Goal: Communication & Community: Answer question/provide support

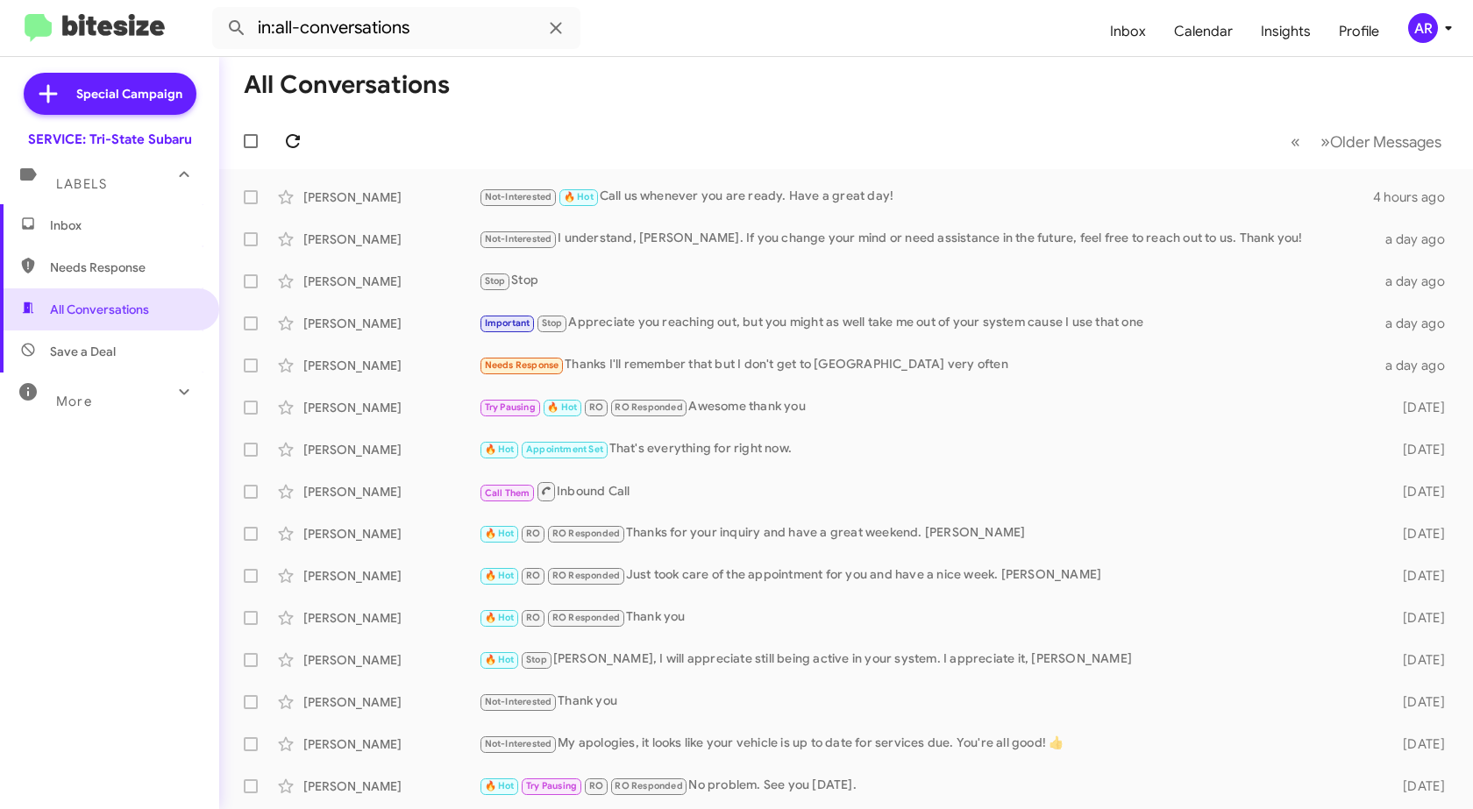
click at [290, 132] on icon at bounding box center [292, 141] width 21 height 21
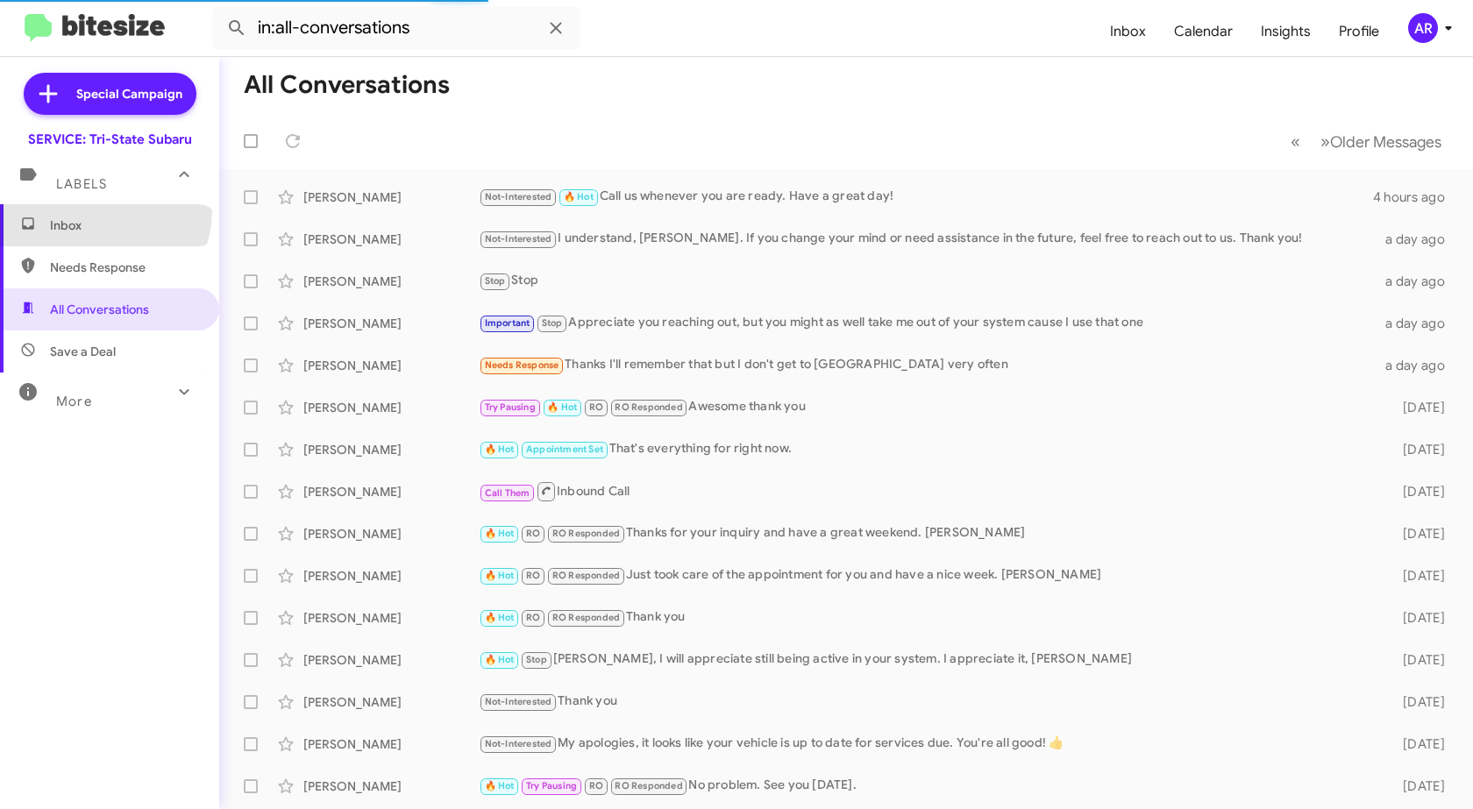
click at [102, 210] on span "Inbox" at bounding box center [109, 225] width 219 height 42
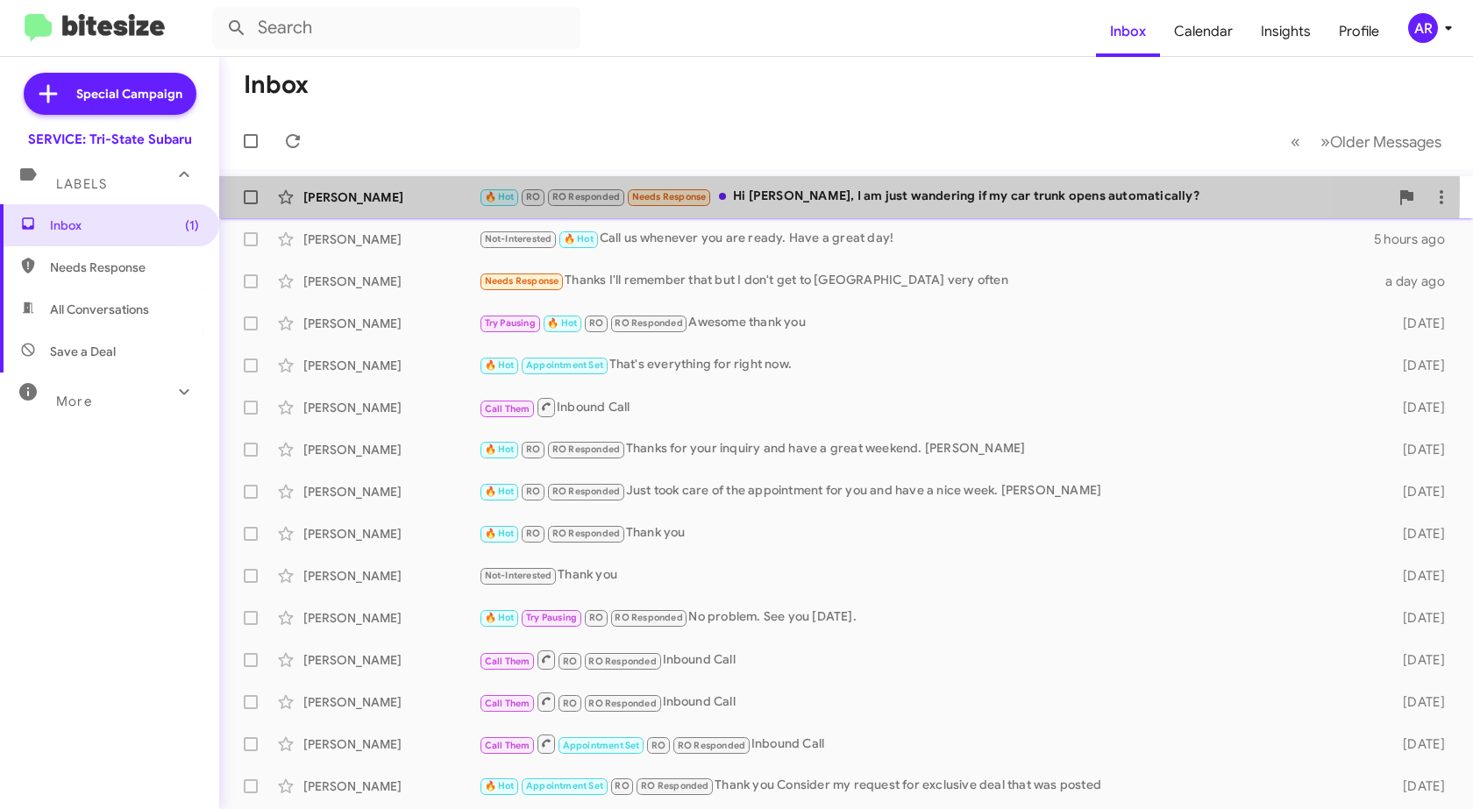
click at [395, 189] on div "[PERSON_NAME]" at bounding box center [390, 198] width 175 height 18
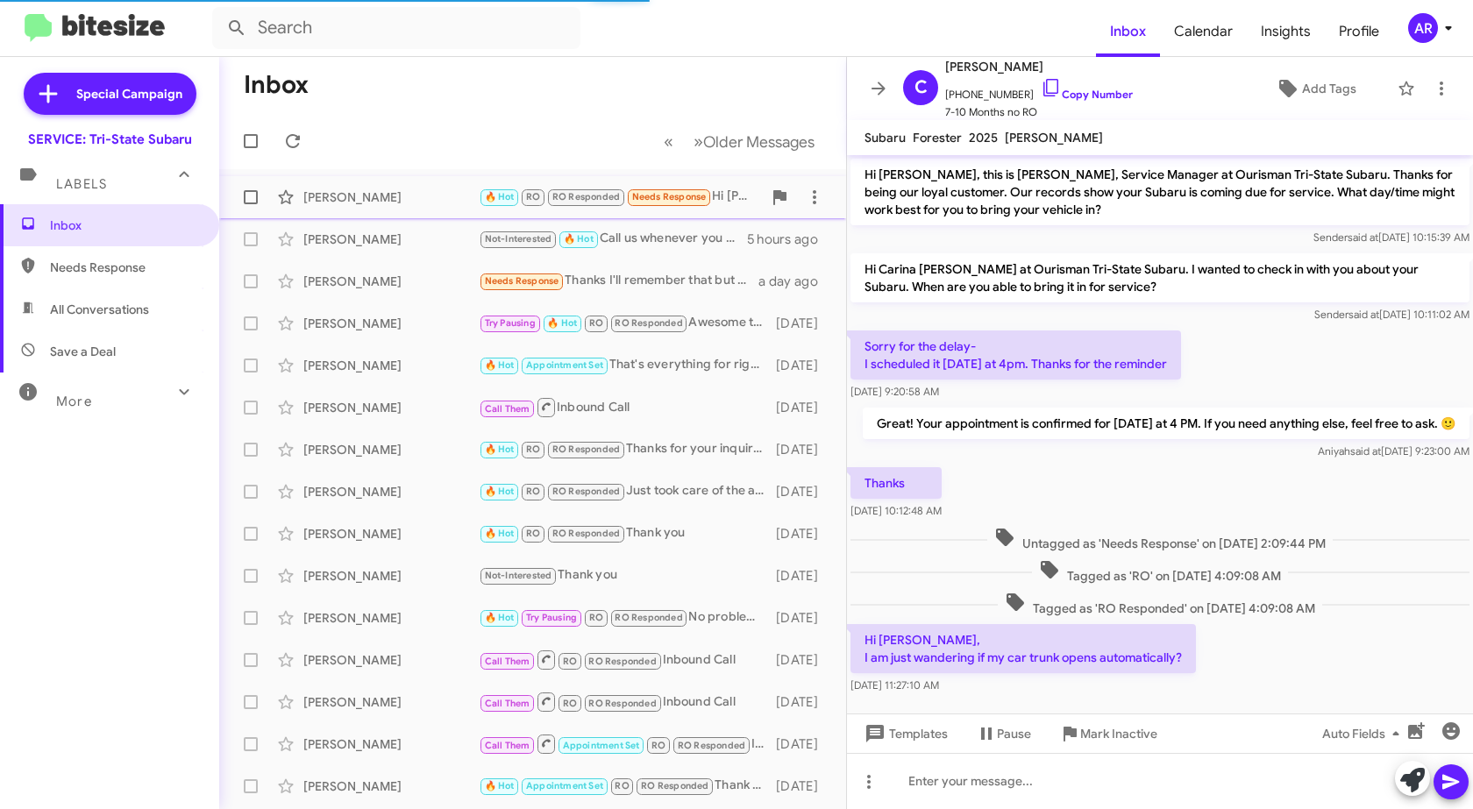
scroll to position [41, 0]
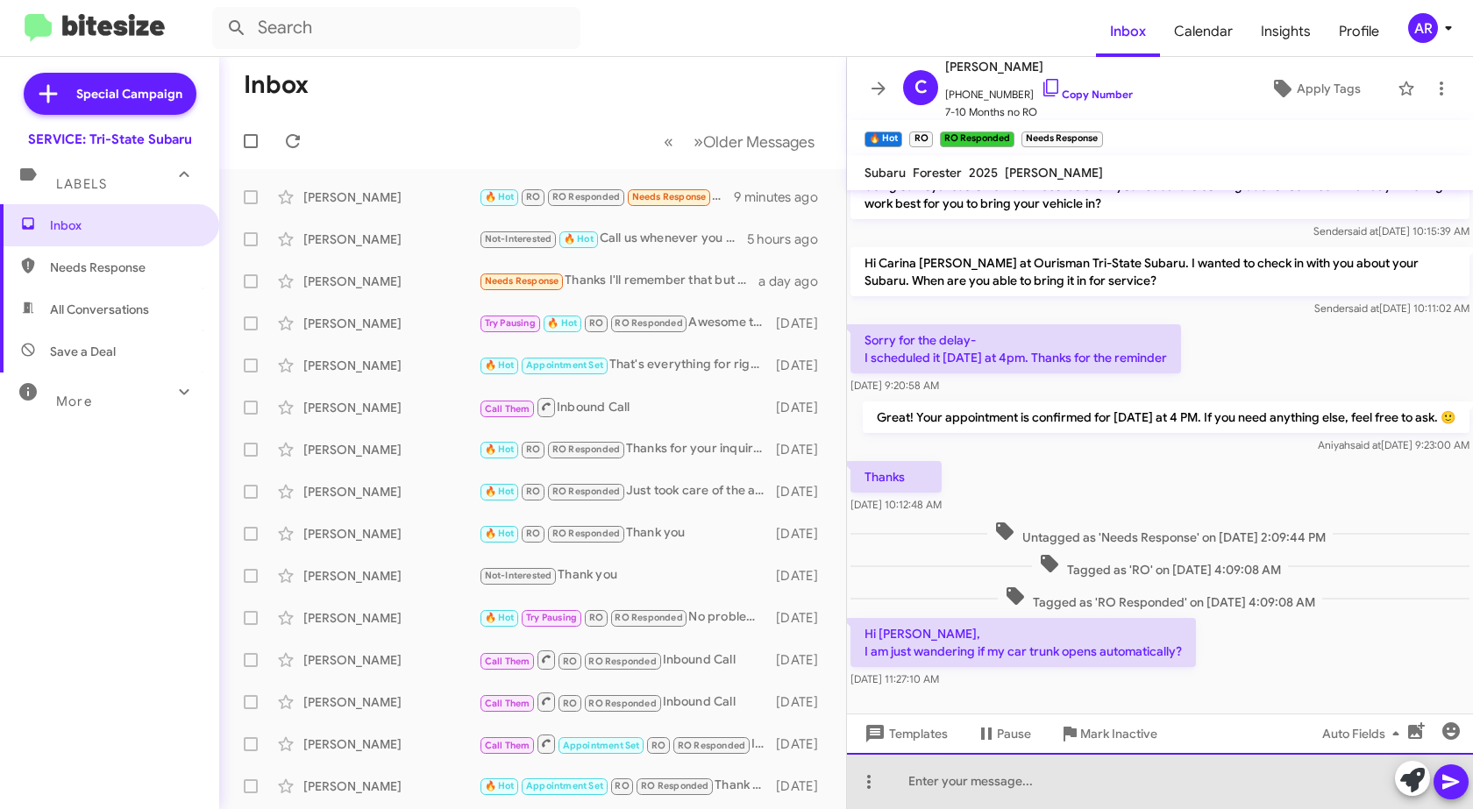
click at [1099, 786] on div at bounding box center [1160, 781] width 626 height 56
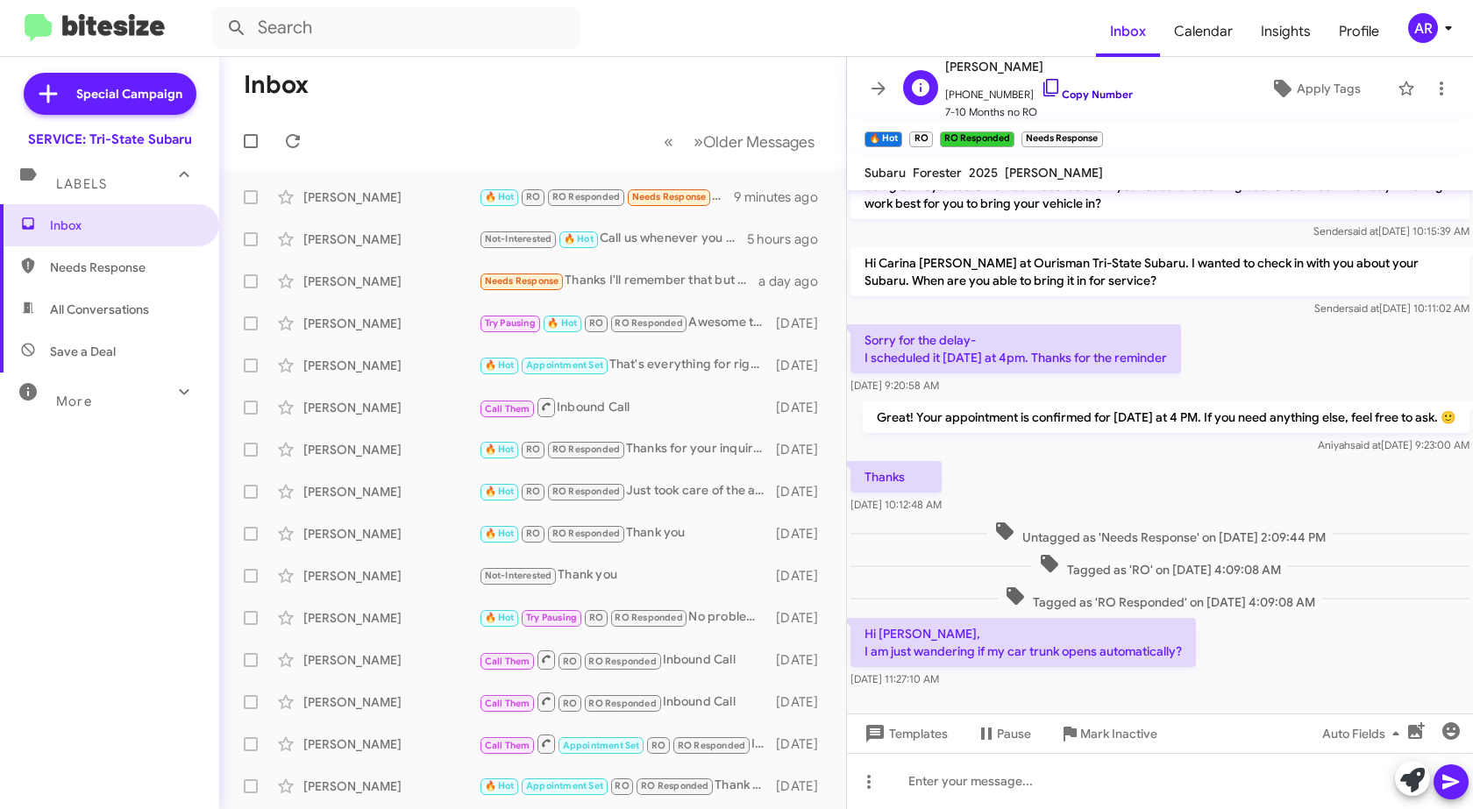
click at [1041, 78] on icon at bounding box center [1051, 87] width 21 height 21
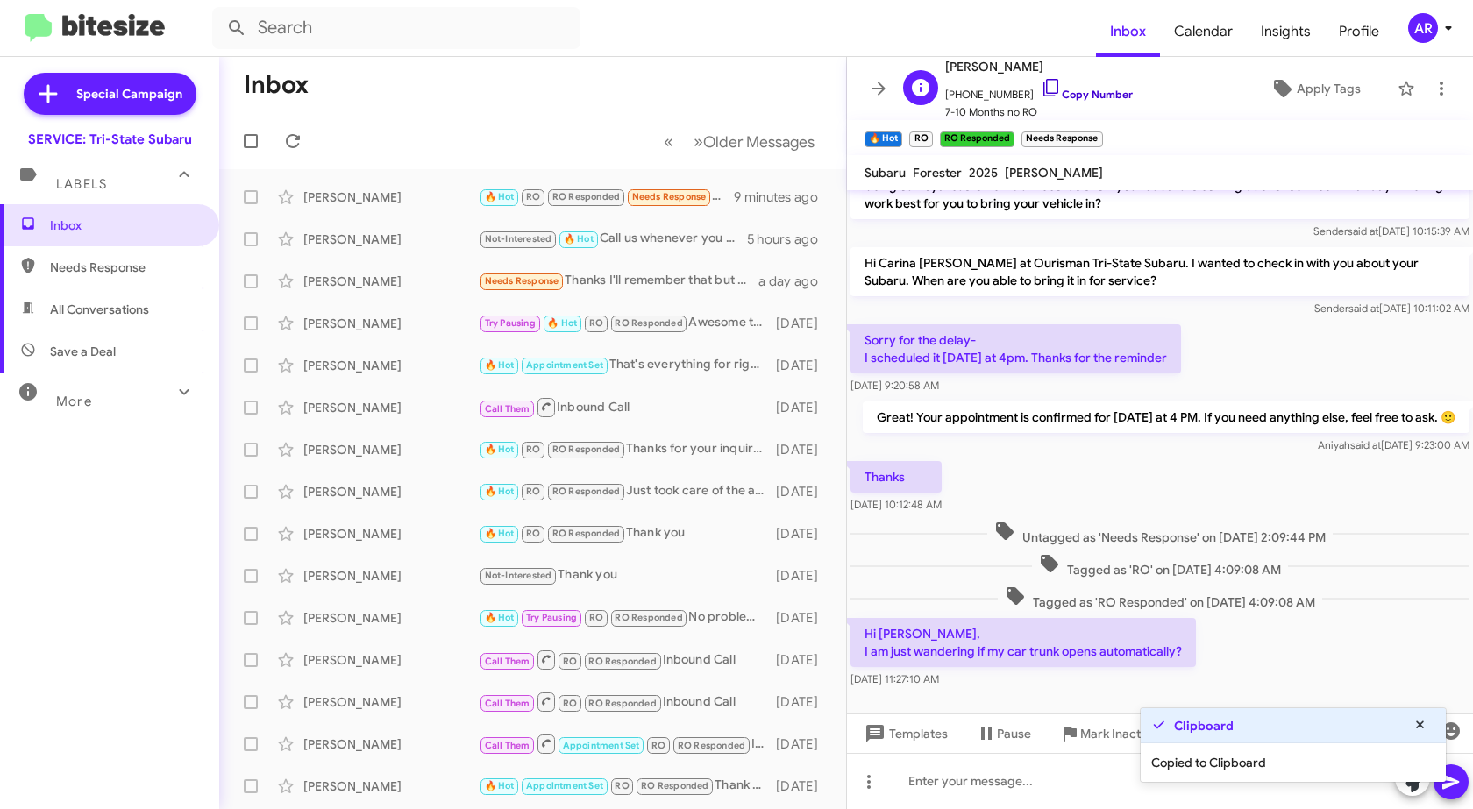
click at [1041, 78] on icon at bounding box center [1051, 87] width 21 height 21
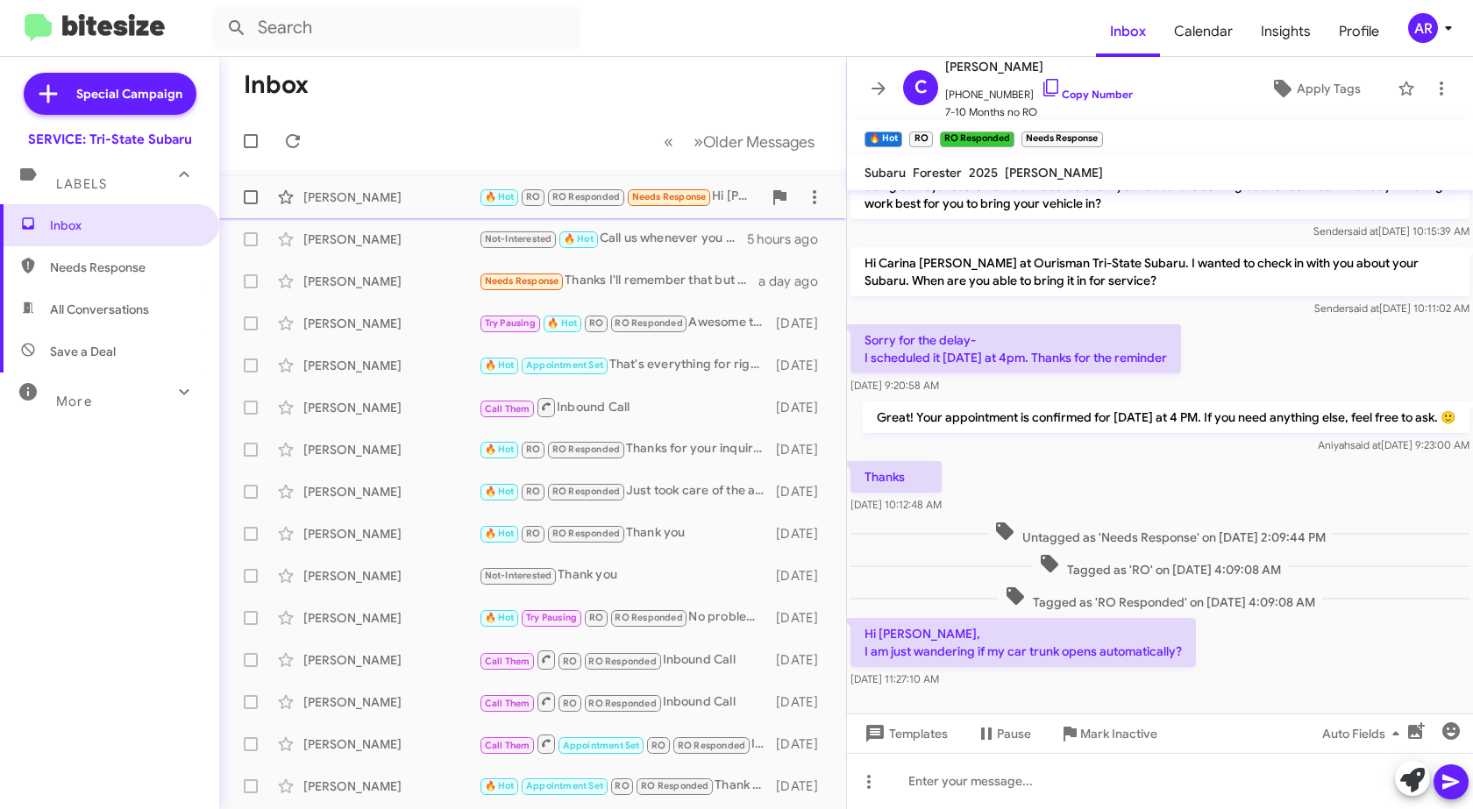
click at [350, 210] on div "[PERSON_NAME] 🔥 Hot RO RO Responded Needs Response Hi [PERSON_NAME], I am just …" at bounding box center [532, 197] width 599 height 35
click at [70, 245] on span "Inbox" at bounding box center [109, 225] width 219 height 42
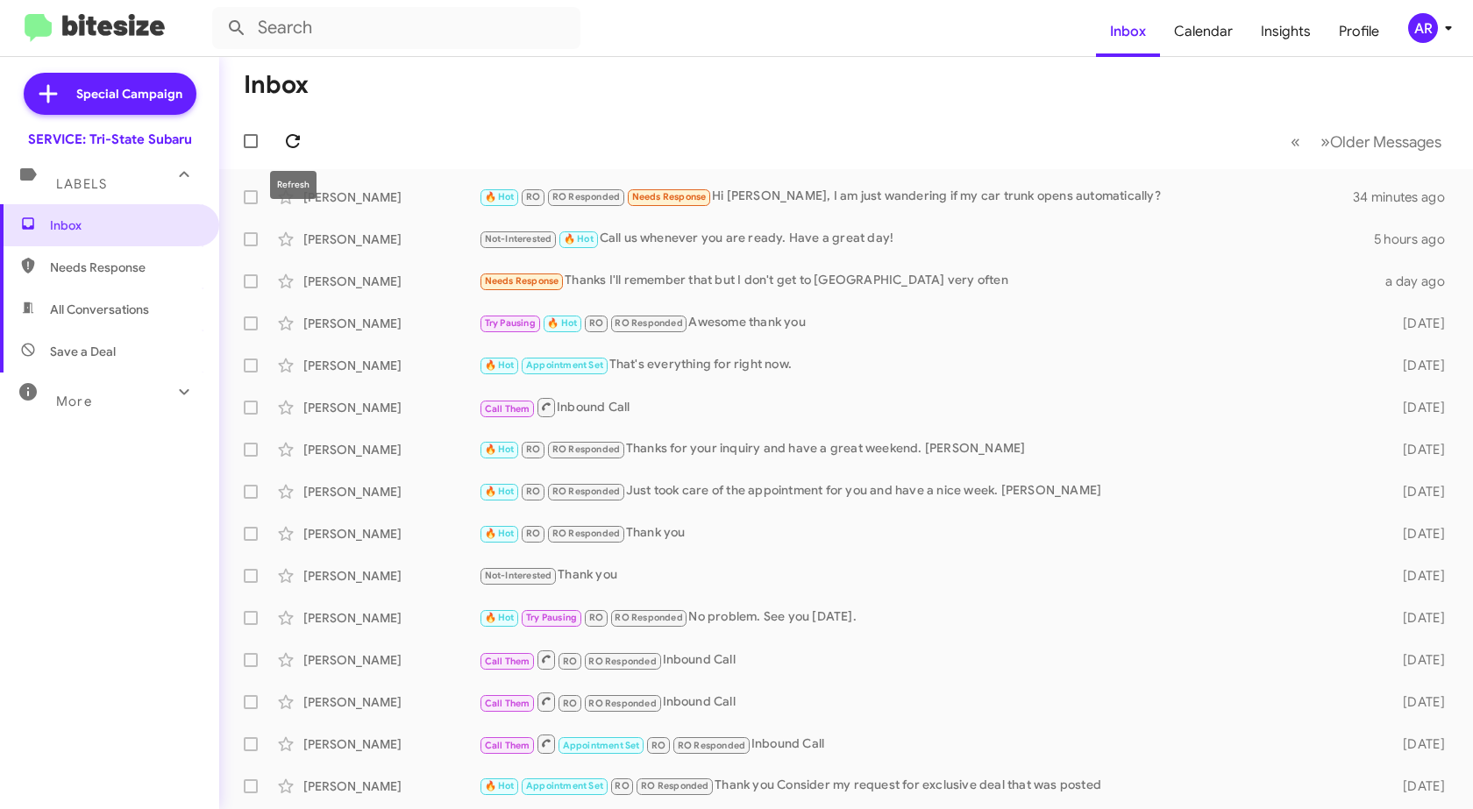
click at [300, 146] on icon at bounding box center [292, 141] width 21 height 21
click at [298, 139] on icon at bounding box center [293, 141] width 14 height 14
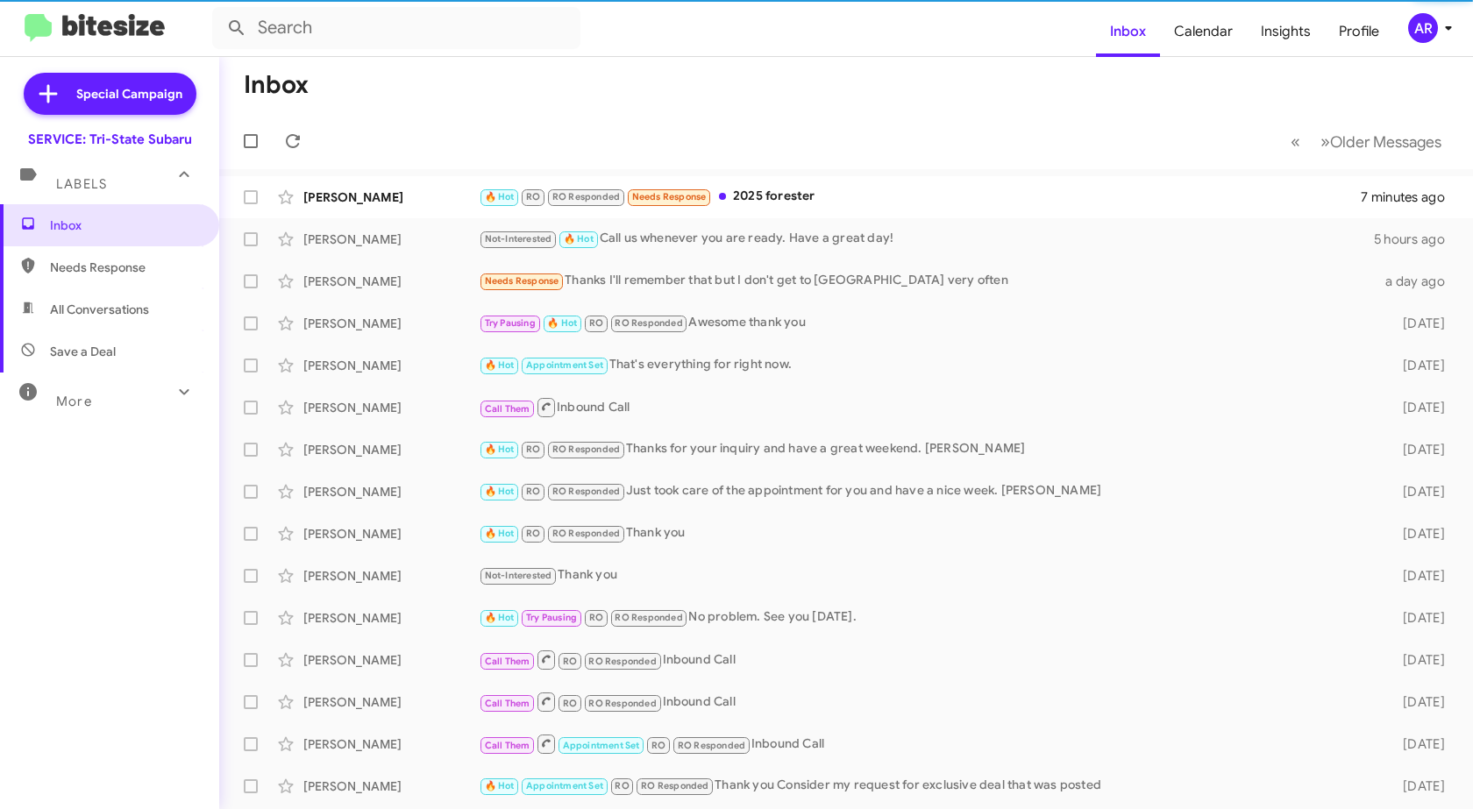
click at [68, 273] on span "Needs Response" at bounding box center [124, 268] width 149 height 18
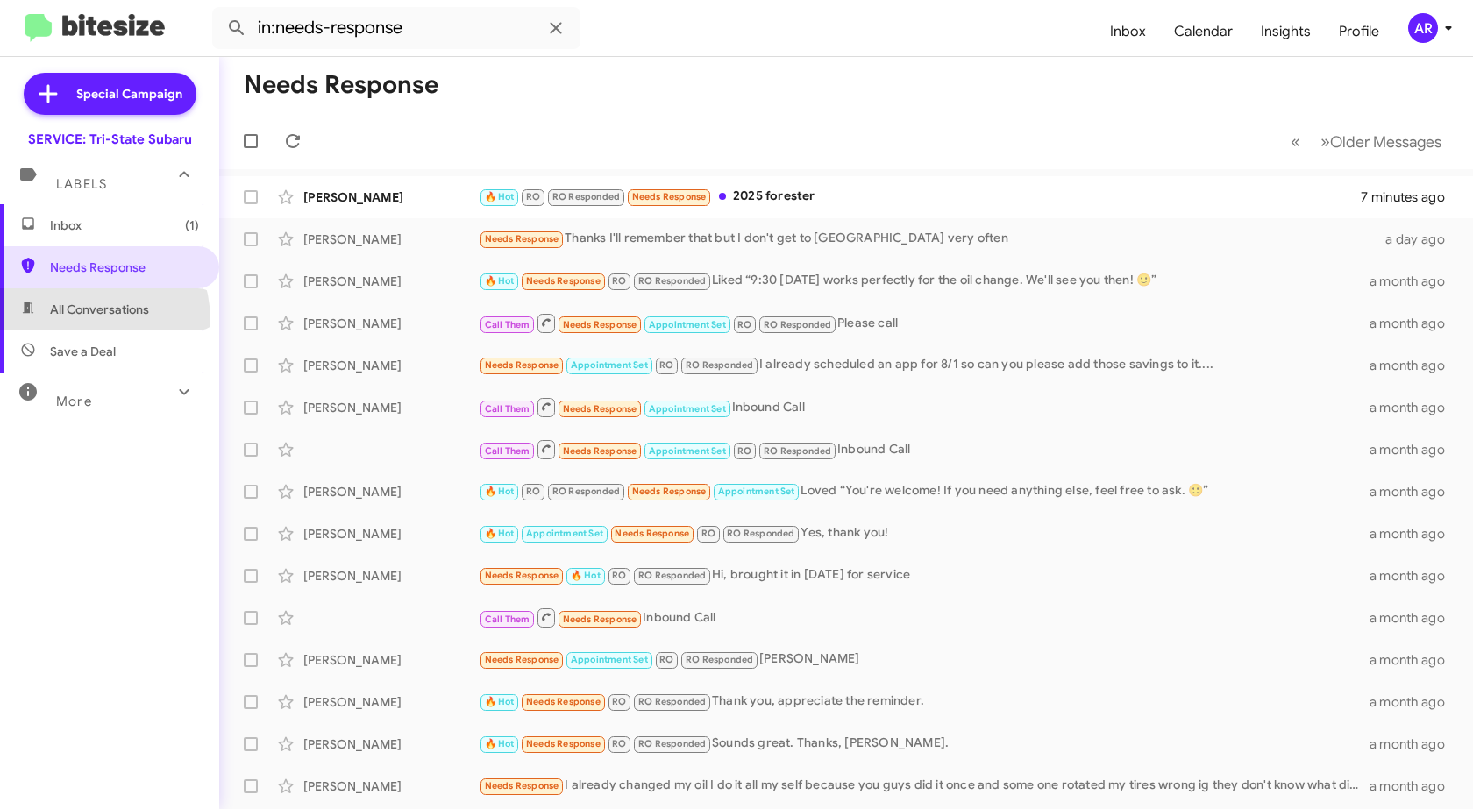
click at [78, 321] on span "All Conversations" at bounding box center [109, 309] width 219 height 42
type input "in:all-conversations"
